Goal: Task Accomplishment & Management: Manage account settings

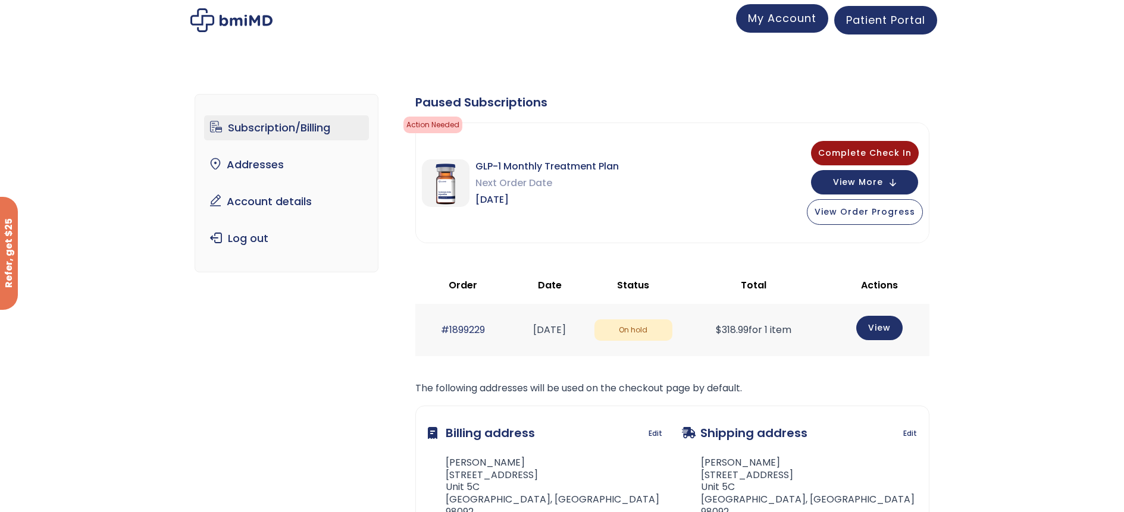
click at [782, 15] on span "My Account" at bounding box center [782, 18] width 68 height 15
click at [880, 15] on span "Patient Portal" at bounding box center [885, 18] width 79 height 15
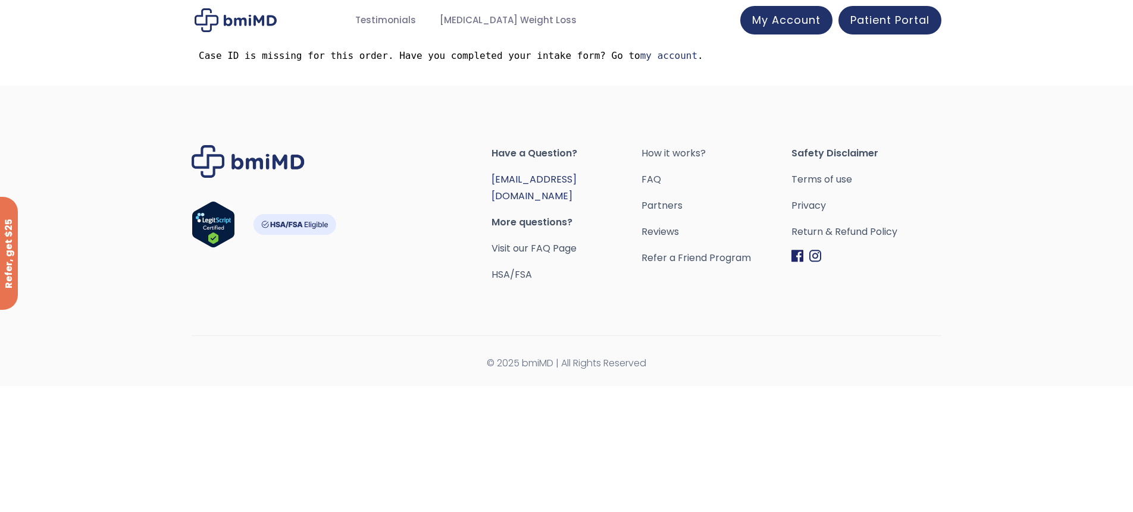
click at [535, 177] on link "[EMAIL_ADDRESS][DOMAIN_NAME]" at bounding box center [533, 188] width 85 height 30
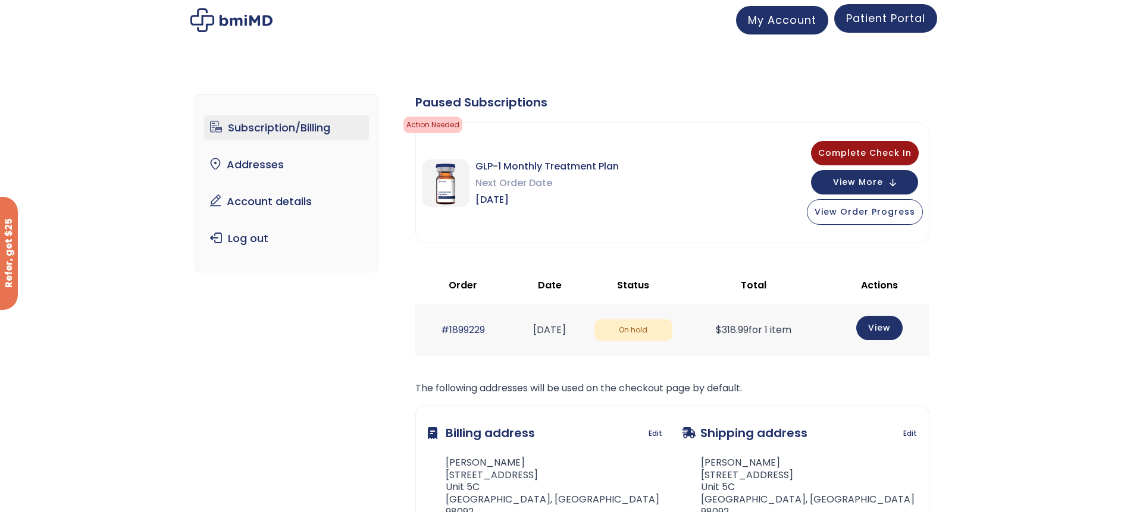
click at [865, 20] on span "Patient Portal" at bounding box center [885, 18] width 79 height 15
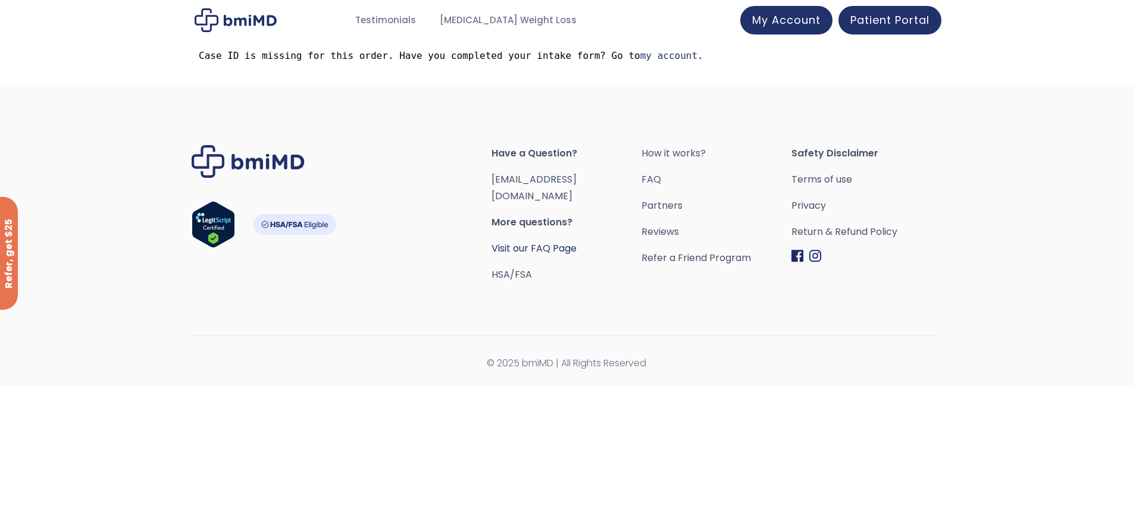
click at [541, 242] on link "Visit our FAQ Page" at bounding box center [533, 249] width 85 height 14
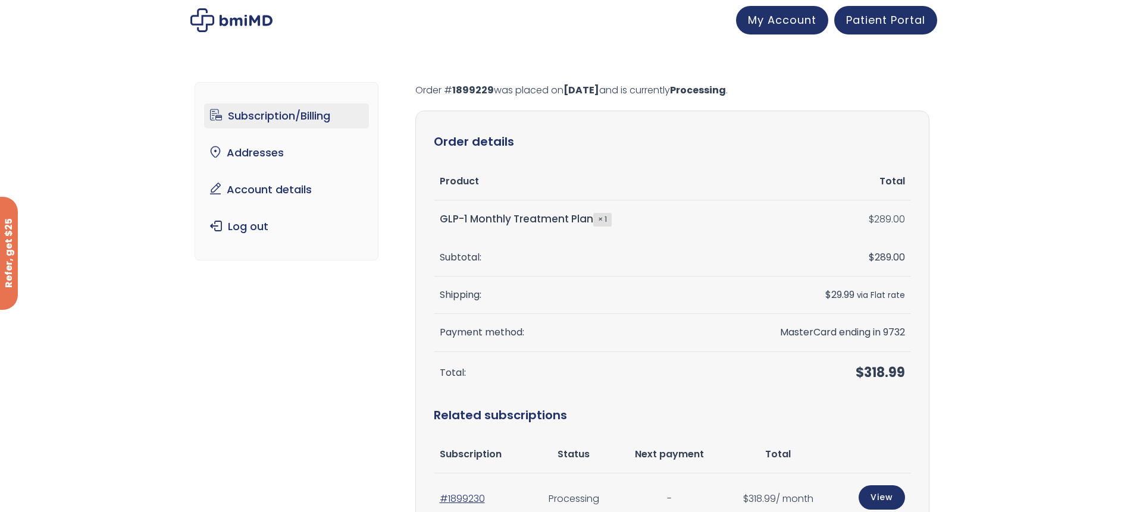
click at [309, 113] on link "Subscription/Billing" at bounding box center [286, 116] width 165 height 25
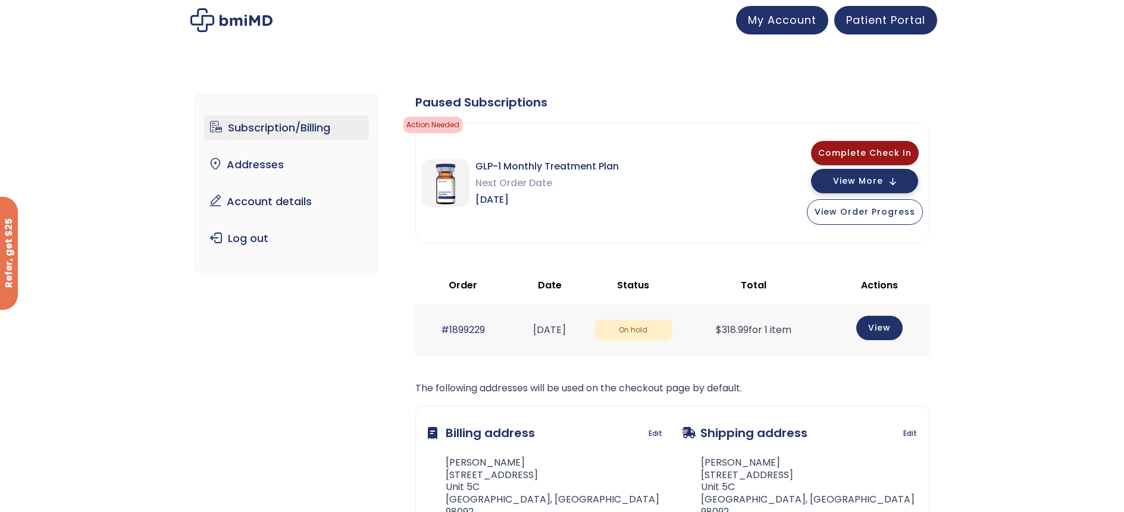
click at [845, 180] on span "View More" at bounding box center [858, 181] width 50 height 8
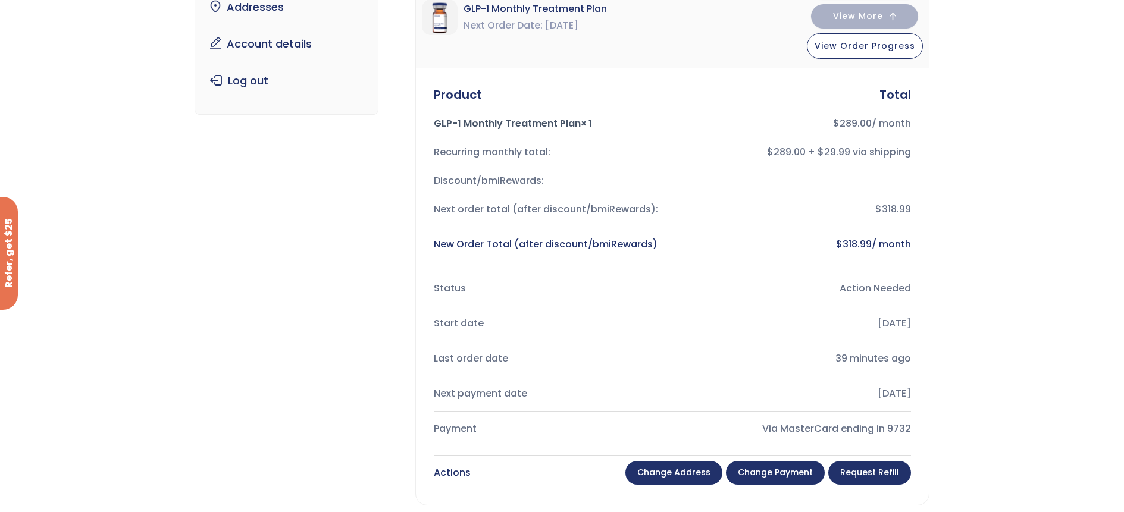
scroll to position [238, 0]
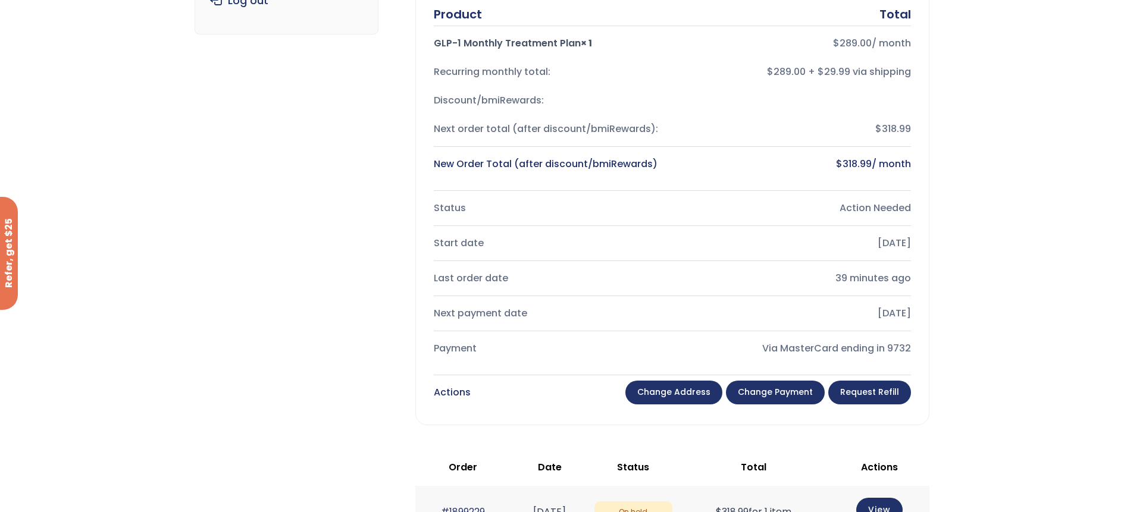
click at [757, 390] on link "Change payment" at bounding box center [775, 393] width 99 height 24
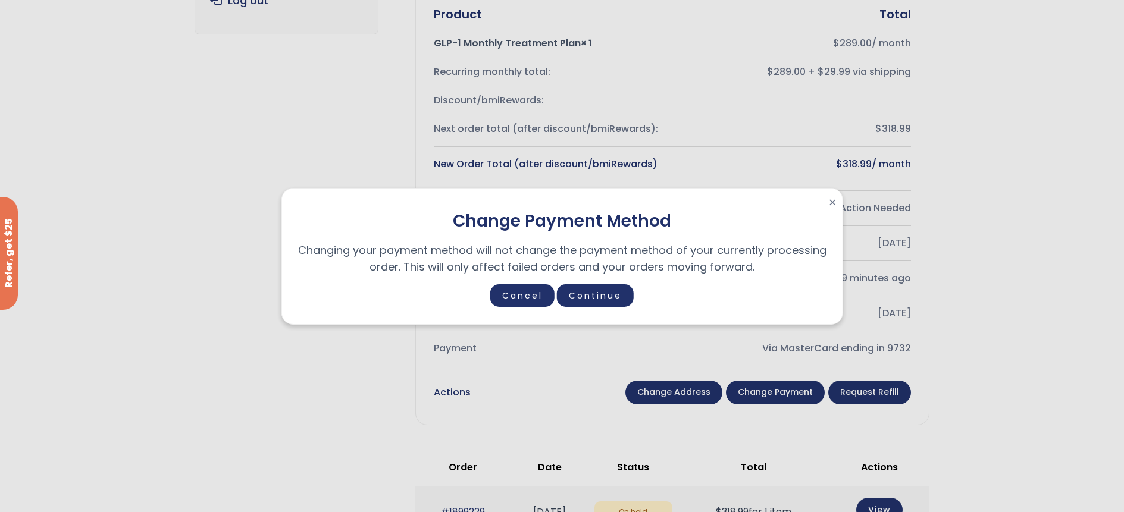
scroll to position [218, 0]
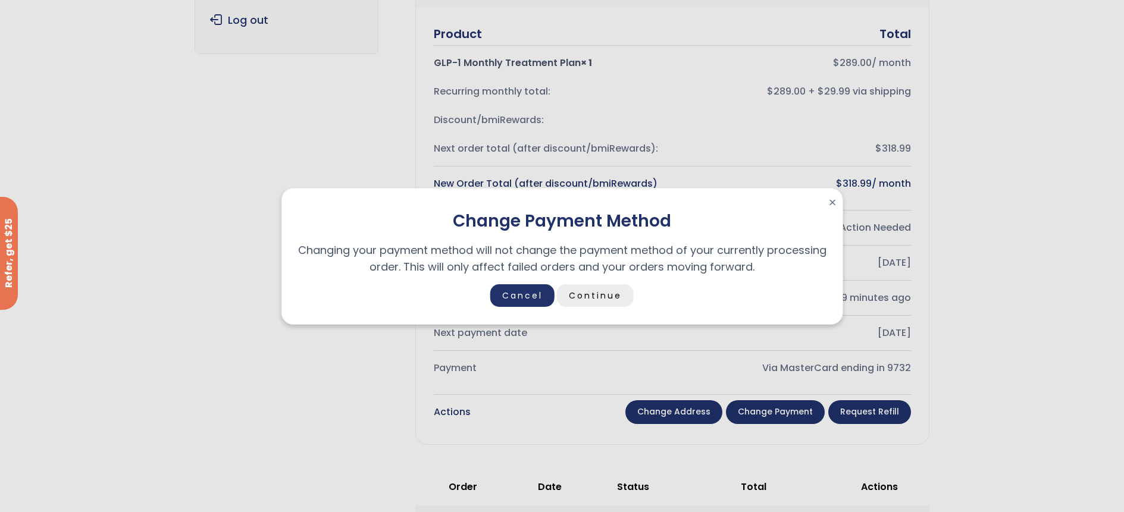
click at [581, 294] on link "Continue" at bounding box center [595, 295] width 77 height 23
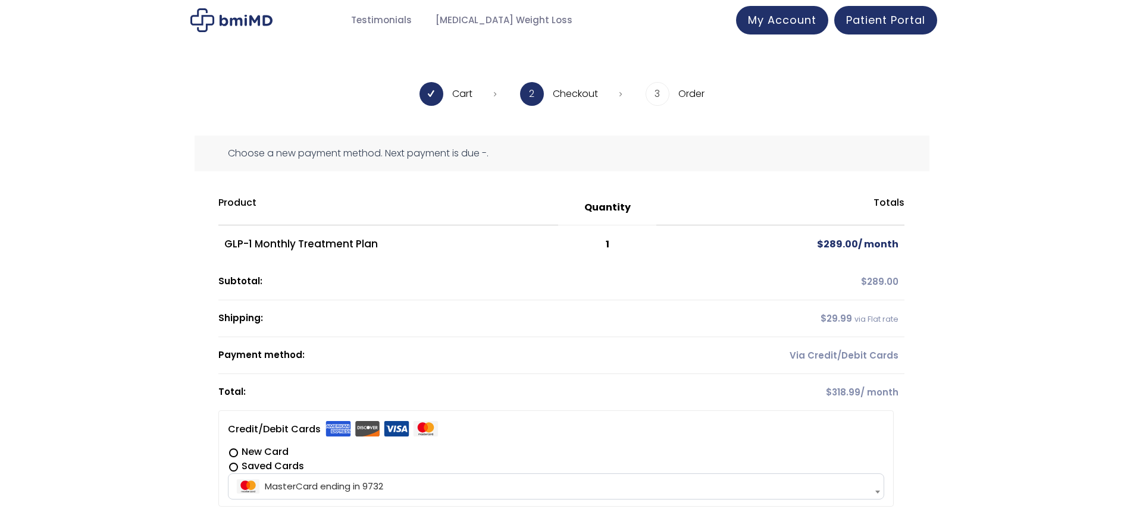
click at [378, 157] on div "Choose a new payment method. Next payment is due -." at bounding box center [562, 154] width 735 height 36
click at [481, 153] on div "Choose a new payment method. Next payment is due -." at bounding box center [562, 154] width 735 height 36
click at [779, 13] on span "My Account" at bounding box center [782, 18] width 68 height 15
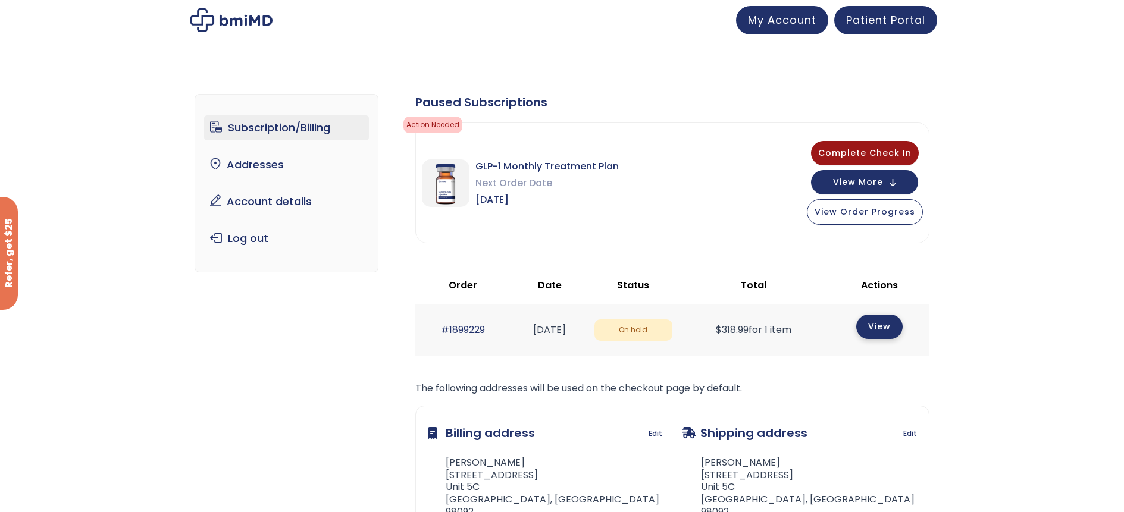
click at [873, 328] on link "View" at bounding box center [879, 327] width 46 height 24
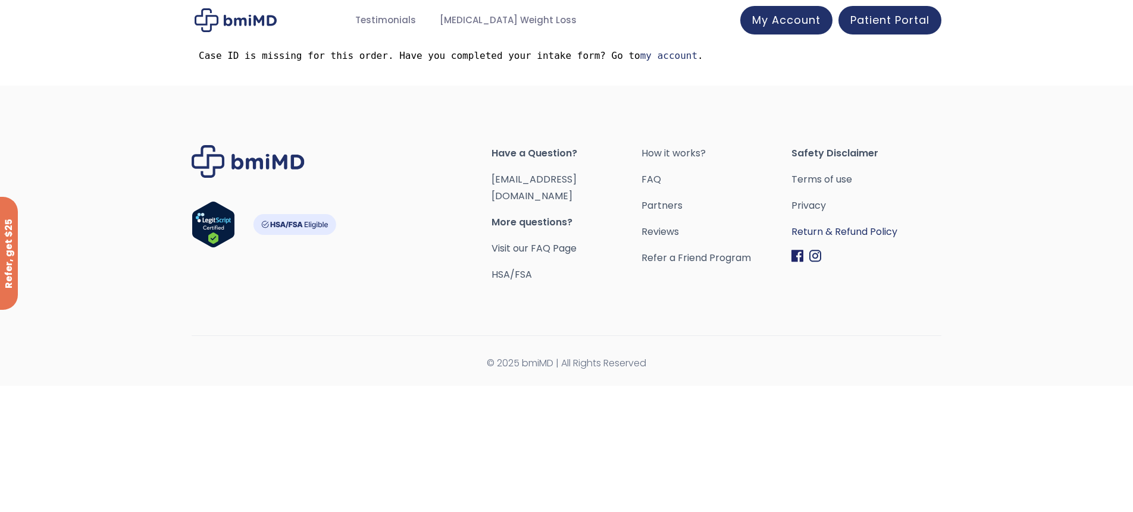
click at [861, 228] on link "Return & Refund Policy" at bounding box center [866, 232] width 150 height 17
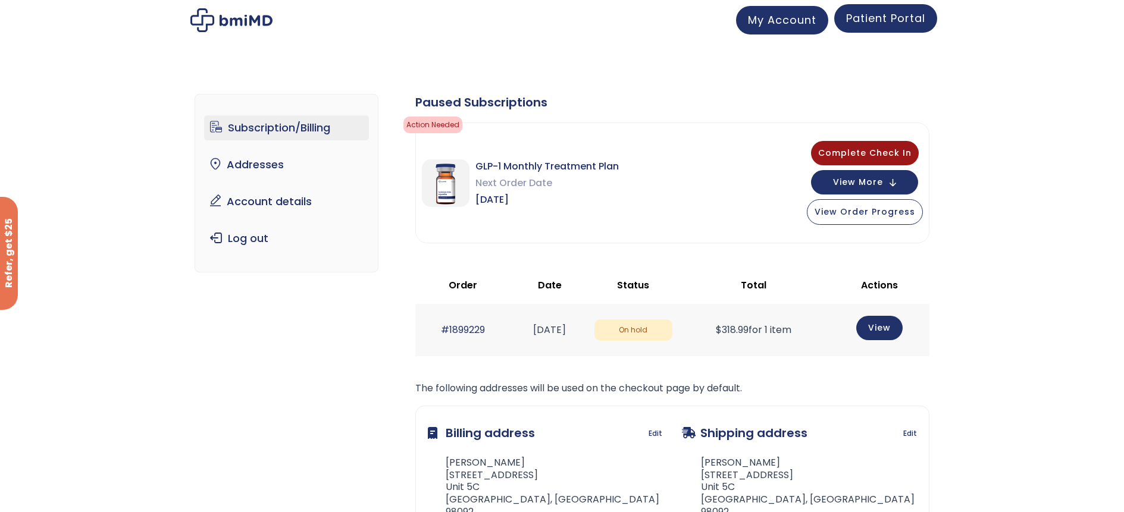
click at [882, 17] on span "Patient Portal" at bounding box center [885, 18] width 79 height 15
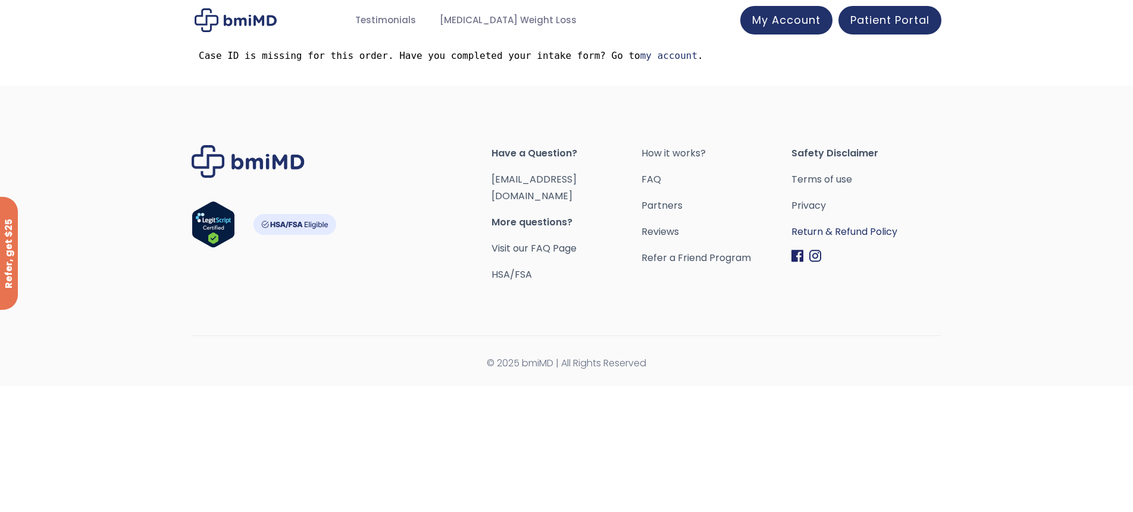
click at [841, 228] on link "Return & Refund Policy" at bounding box center [866, 232] width 150 height 17
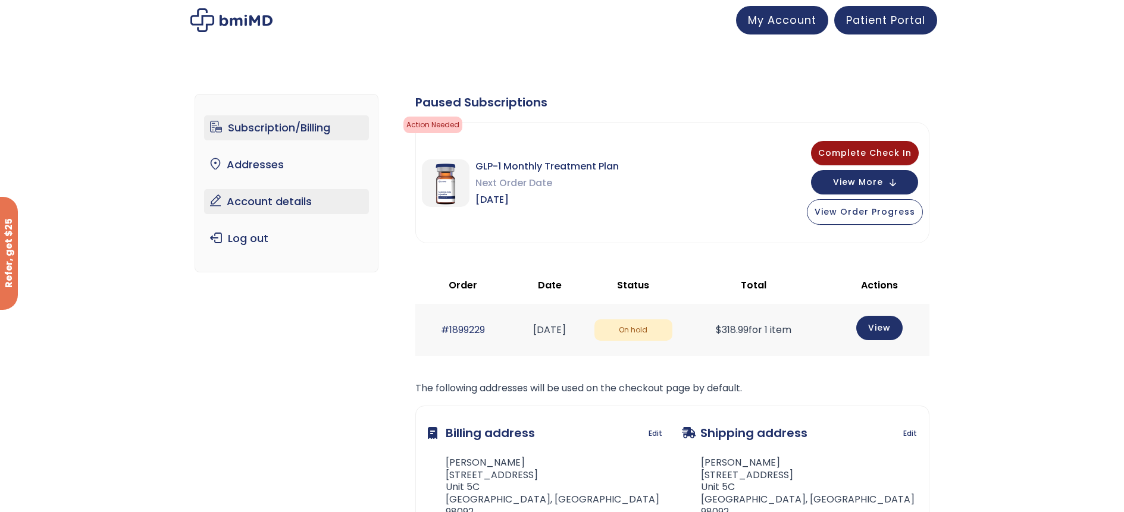
click at [290, 199] on link "Account details" at bounding box center [286, 201] width 165 height 25
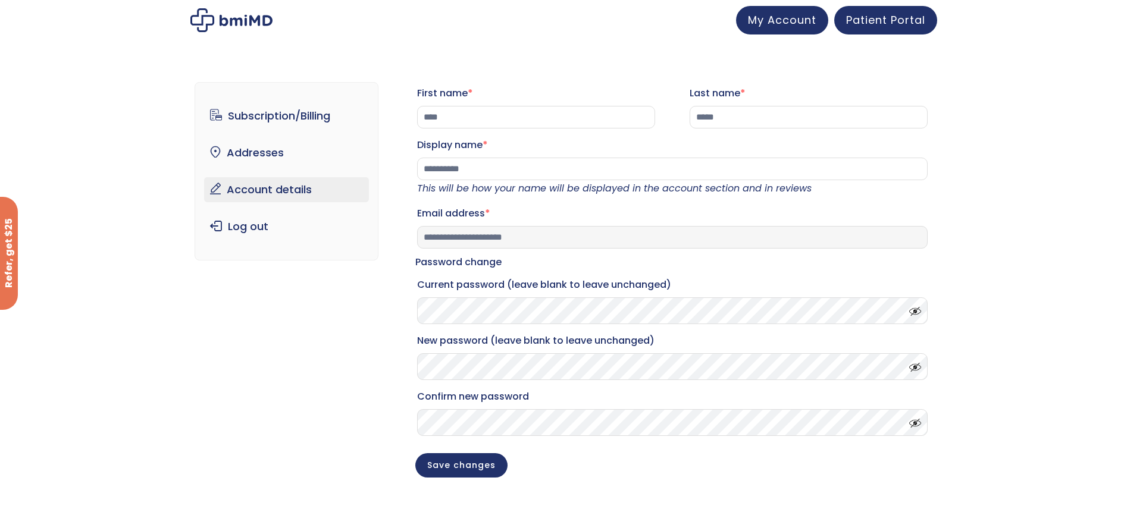
click at [546, 247] on input "**********" at bounding box center [672, 237] width 510 height 23
type input "*"
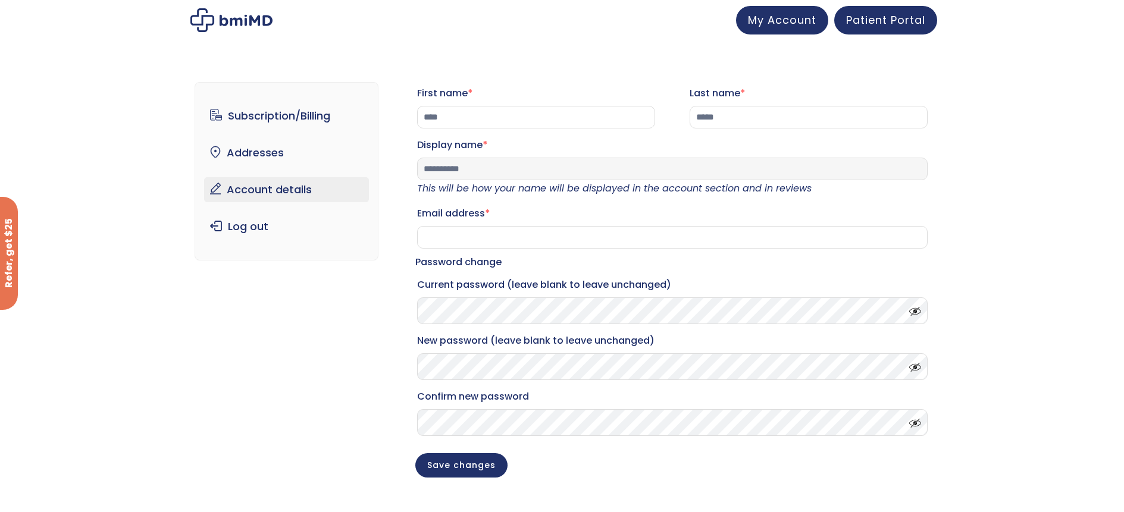
click at [515, 180] on input "**********" at bounding box center [672, 169] width 510 height 23
type input "*"
click at [525, 120] on input "****" at bounding box center [536, 117] width 238 height 23
type input "*"
click at [735, 113] on input "*****" at bounding box center [808, 117] width 238 height 23
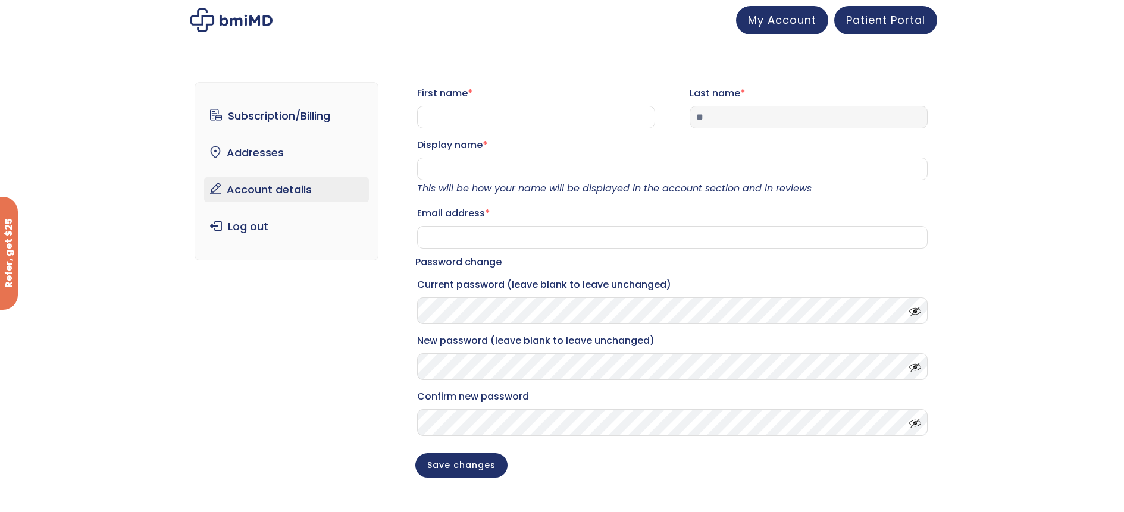
type input "*"
click at [290, 152] on link "Addresses" at bounding box center [286, 152] width 165 height 25
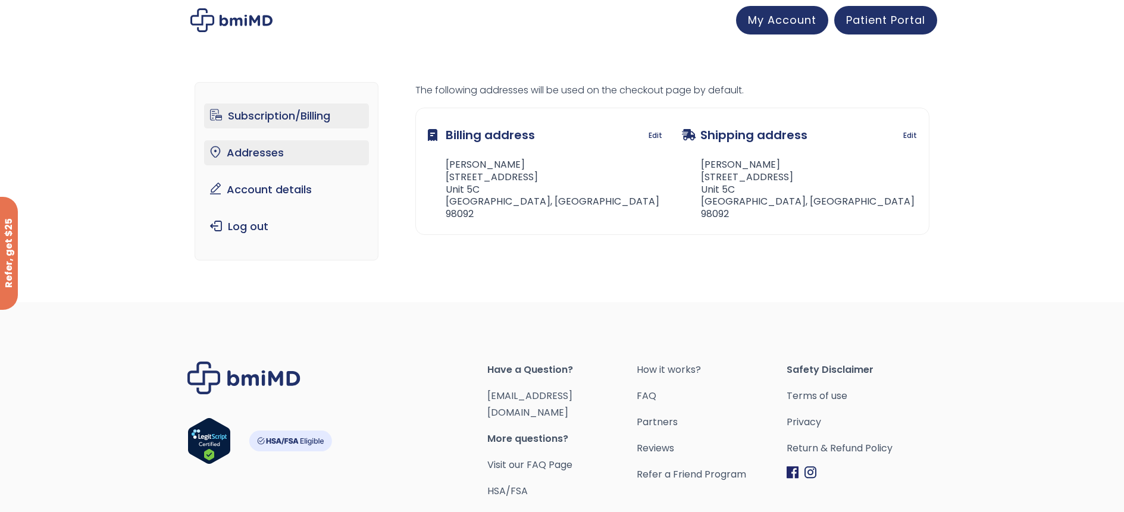
click at [320, 112] on link "Subscription/Billing" at bounding box center [286, 116] width 165 height 25
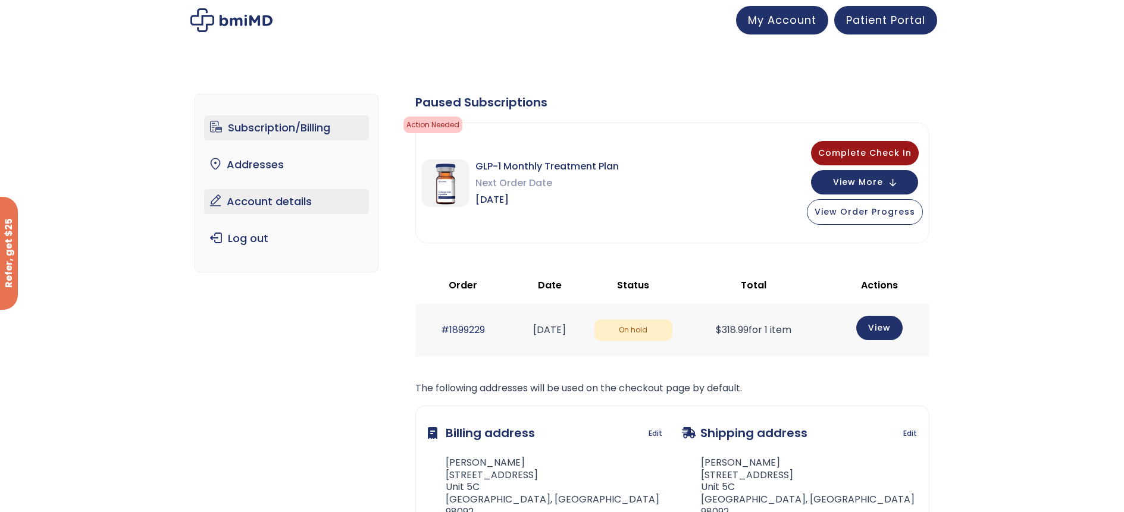
click at [287, 203] on link "Account details" at bounding box center [286, 201] width 165 height 25
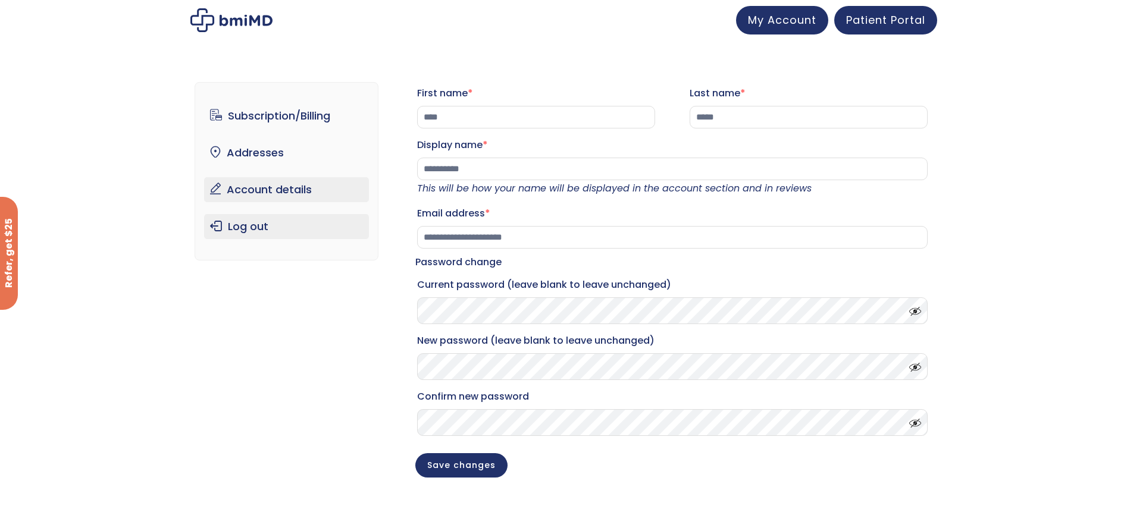
click at [255, 227] on link "Log out" at bounding box center [286, 226] width 165 height 25
